Goal: Task Accomplishment & Management: Manage account settings

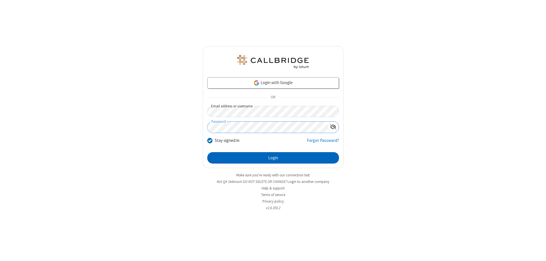
click at [273, 158] on button "Login" at bounding box center [273, 157] width 132 height 11
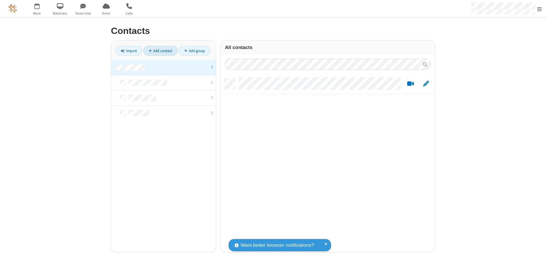
click at [164, 67] on link at bounding box center [163, 67] width 105 height 15
click at [160, 51] on link "Add contact" at bounding box center [160, 51] width 34 height 10
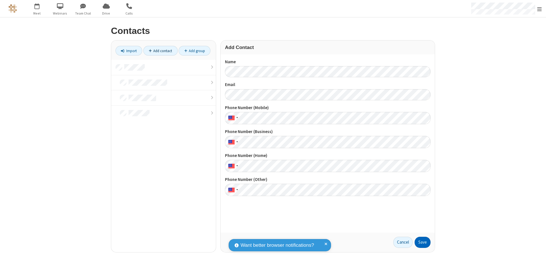
click at [423, 242] on button "Save" at bounding box center [423, 241] width 16 height 11
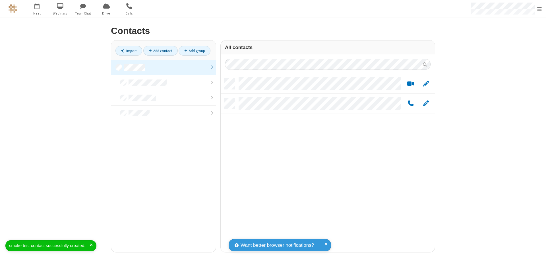
scroll to position [173, 210]
click at [160, 51] on link "Add contact" at bounding box center [160, 51] width 34 height 10
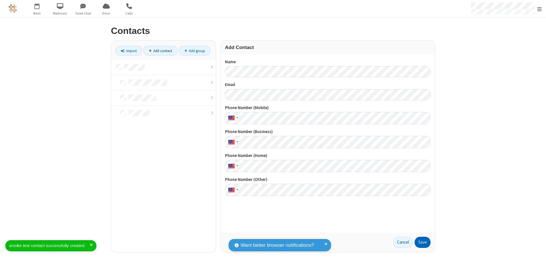
click at [423, 242] on button "Save" at bounding box center [423, 241] width 16 height 11
